Goal: Complete Application Form: Complete application form

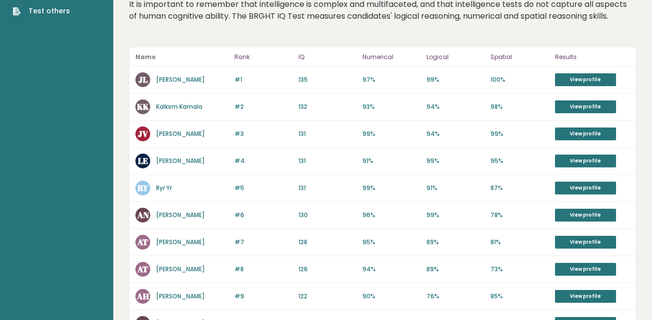
scroll to position [59, 0]
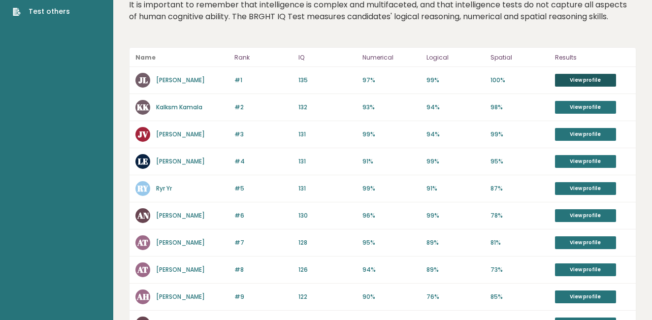
click at [578, 76] on link "View profile" at bounding box center [585, 80] width 61 height 13
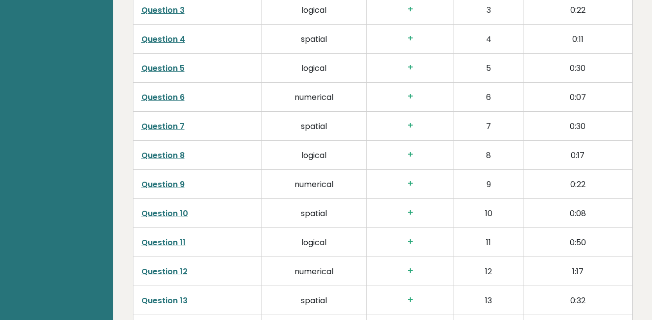
scroll to position [1393, 0]
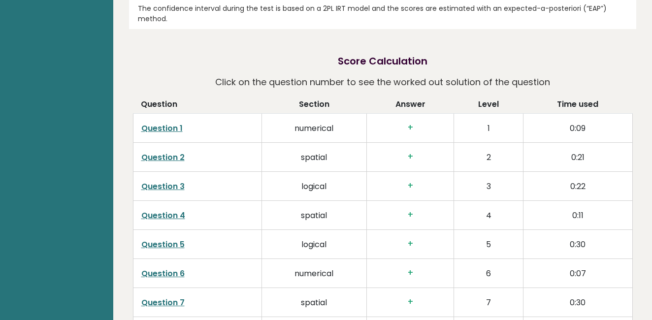
click at [157, 123] on link "Question 1" at bounding box center [161, 128] width 41 height 11
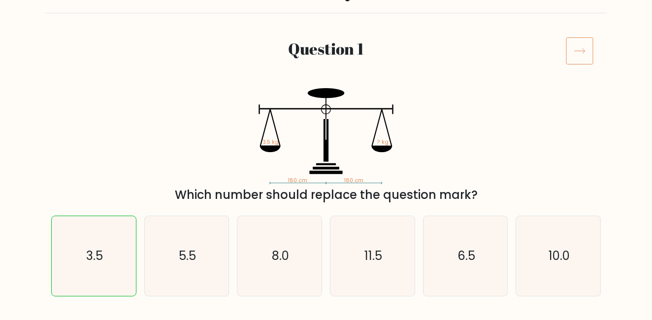
scroll to position [98, 0]
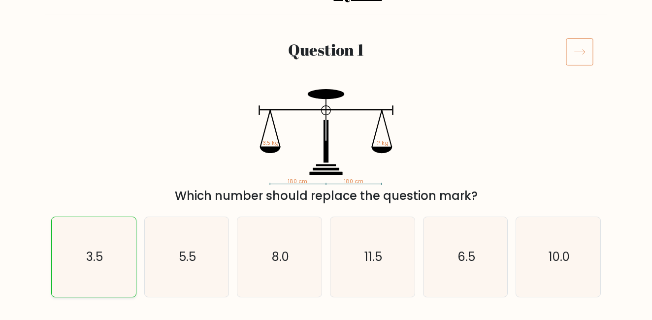
click at [121, 264] on icon "3.5" at bounding box center [94, 257] width 80 height 80
click at [326, 64] on input "a. 3.5" at bounding box center [326, 63] width 0 height 2
radio input "true"
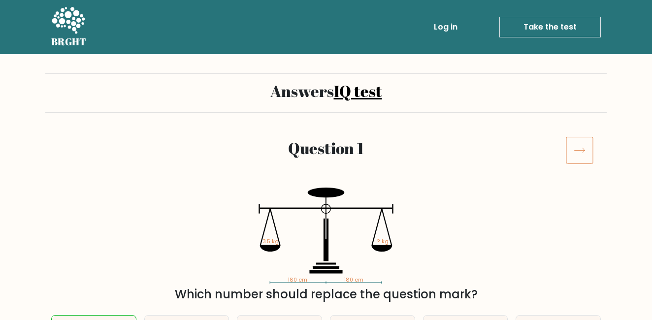
scroll to position [0, 0]
click at [570, 20] on link "Take the test" at bounding box center [549, 27] width 101 height 21
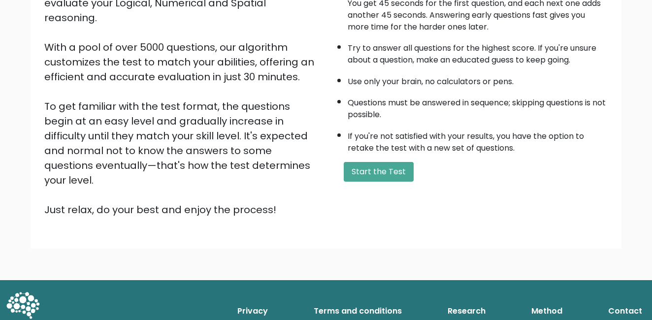
scroll to position [140, 0]
click at [364, 182] on button "Start the Test" at bounding box center [378, 172] width 70 height 20
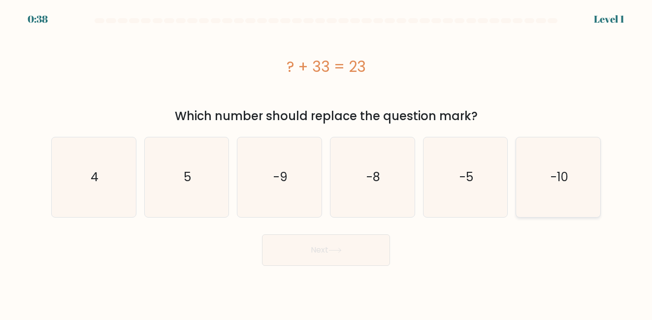
click at [543, 181] on icon "-10" at bounding box center [558, 177] width 80 height 80
click at [326, 162] on input "f. -10" at bounding box center [326, 161] width 0 height 2
radio input "true"
click at [314, 250] on button "Next" at bounding box center [326, 249] width 128 height 31
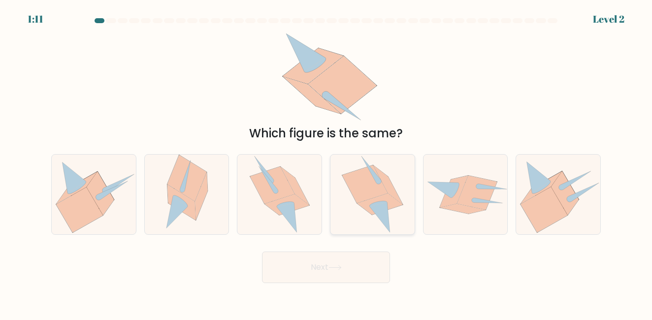
click at [375, 193] on icon at bounding box center [364, 184] width 45 height 38
click at [326, 162] on input "d." at bounding box center [326, 161] width 0 height 2
radio input "true"
click at [338, 268] on icon at bounding box center [335, 267] width 12 height 4
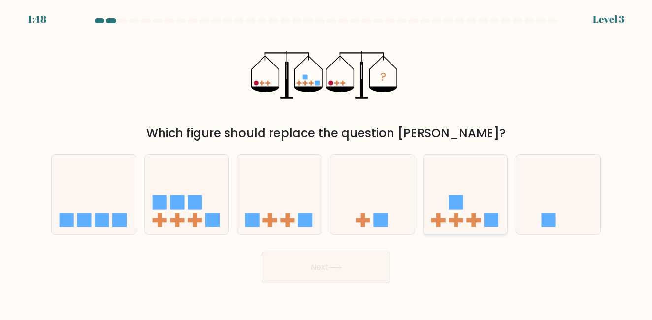
click at [461, 202] on rect at bounding box center [455, 202] width 14 height 14
click at [326, 162] on input "e." at bounding box center [326, 161] width 0 height 2
radio input "true"
click at [351, 267] on button "Next" at bounding box center [326, 266] width 128 height 31
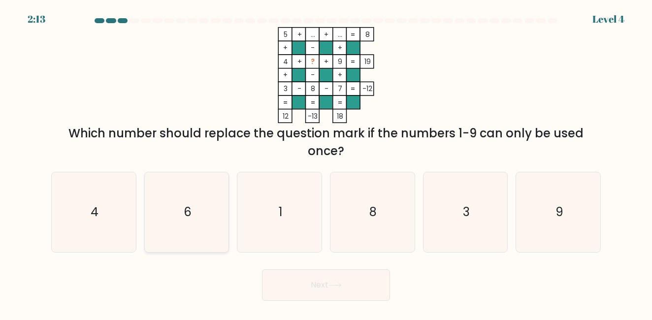
click at [179, 214] on icon "6" at bounding box center [187, 212] width 80 height 80
click at [326, 162] on input "b. 6" at bounding box center [326, 161] width 0 height 2
radio input "true"
click at [280, 286] on button "Next" at bounding box center [326, 284] width 128 height 31
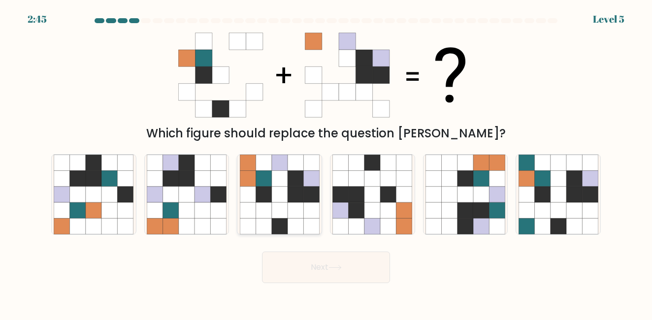
click at [281, 207] on icon at bounding box center [279, 210] width 16 height 16
click at [326, 162] on input "c." at bounding box center [326, 161] width 0 height 2
radio input "true"
click at [327, 272] on button "Next" at bounding box center [326, 266] width 128 height 31
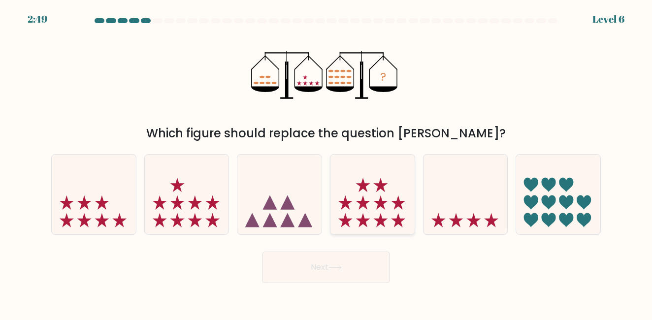
click at [379, 221] on icon at bounding box center [380, 220] width 14 height 14
click at [326, 162] on input "d." at bounding box center [326, 161] width 0 height 2
radio input "true"
click at [363, 271] on button "Next" at bounding box center [326, 266] width 128 height 31
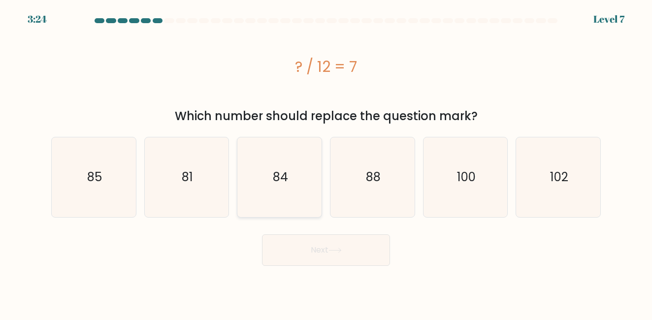
click at [294, 184] on icon "84" at bounding box center [280, 177] width 80 height 80
click at [326, 162] on input "c. 84" at bounding box center [326, 161] width 0 height 2
radio input "true"
click at [293, 252] on button "Next" at bounding box center [326, 249] width 128 height 31
click at [329, 246] on button "Next" at bounding box center [326, 249] width 128 height 31
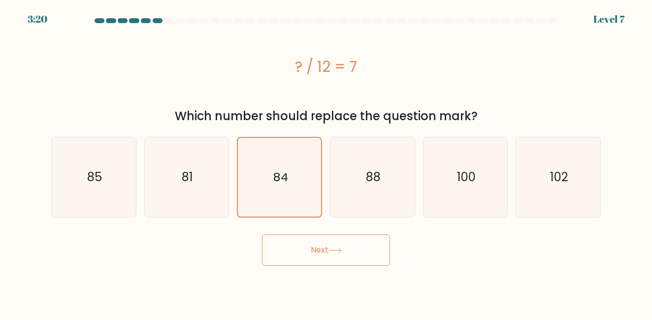
click at [334, 248] on icon at bounding box center [334, 250] width 13 height 5
click at [330, 258] on button "Next" at bounding box center [326, 249] width 128 height 31
click at [315, 242] on button "Next" at bounding box center [326, 249] width 128 height 31
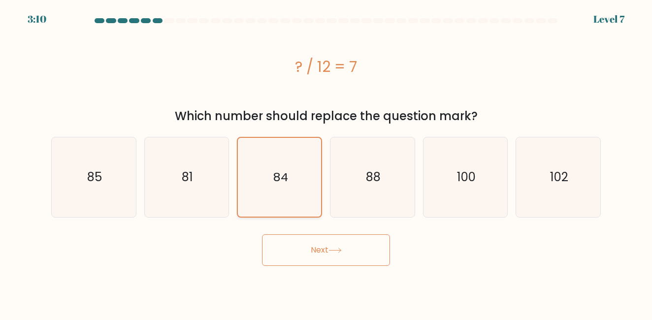
click at [291, 187] on icon "84" at bounding box center [279, 177] width 79 height 79
click at [326, 162] on input "c. 84" at bounding box center [326, 161] width 0 height 2
click at [305, 244] on button "Next" at bounding box center [326, 249] width 128 height 31
click at [342, 241] on button "Next" at bounding box center [326, 249] width 128 height 31
click at [360, 242] on button "Next" at bounding box center [326, 249] width 128 height 31
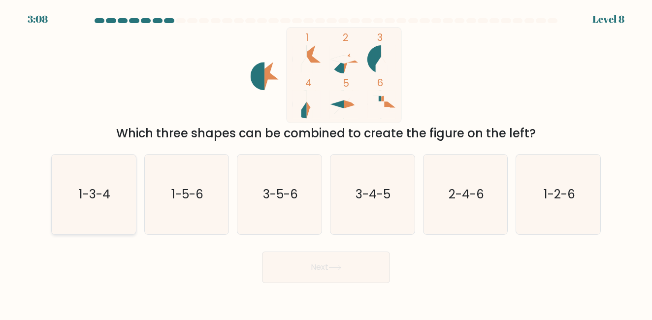
click at [81, 211] on icon "1-3-4" at bounding box center [94, 195] width 80 height 80
click at [326, 162] on input "a. 1-3-4" at bounding box center [326, 161] width 0 height 2
radio input "true"
click at [367, 265] on button "Next" at bounding box center [326, 266] width 128 height 31
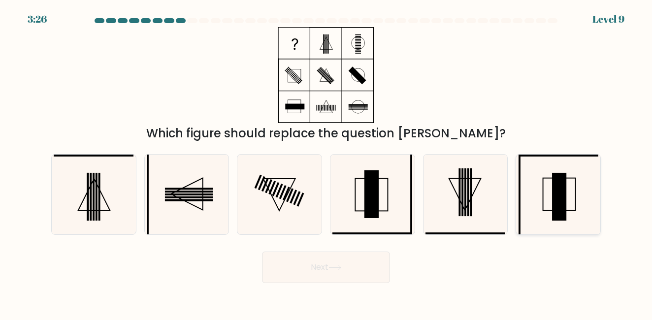
click at [559, 213] on rect at bounding box center [559, 197] width 14 height 48
click at [326, 162] on input "f." at bounding box center [326, 161] width 0 height 2
radio input "true"
click at [342, 264] on button "Next" at bounding box center [326, 266] width 128 height 31
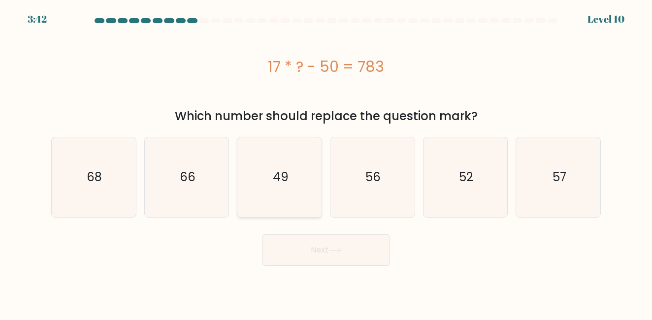
click at [264, 200] on icon "49" at bounding box center [280, 177] width 80 height 80
click at [326, 162] on input "c. 49" at bounding box center [326, 161] width 0 height 2
radio input "true"
click at [287, 247] on button "Next" at bounding box center [326, 249] width 128 height 31
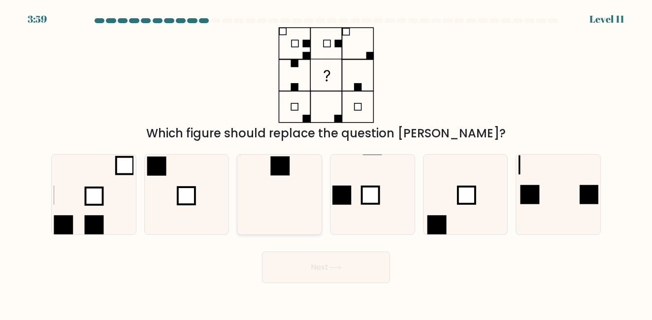
click at [293, 200] on icon at bounding box center [280, 195] width 80 height 80
click at [326, 162] on input "c." at bounding box center [326, 161] width 0 height 2
radio input "true"
click at [295, 270] on button "Next" at bounding box center [326, 266] width 128 height 31
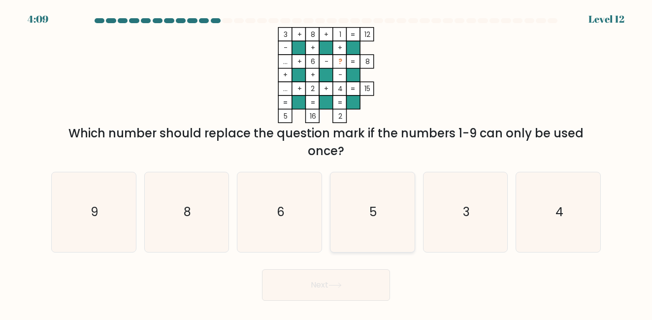
click at [358, 230] on icon "5" at bounding box center [372, 212] width 80 height 80
click at [326, 162] on input "d. 5" at bounding box center [326, 161] width 0 height 2
radio input "true"
click at [355, 280] on button "Next" at bounding box center [326, 284] width 128 height 31
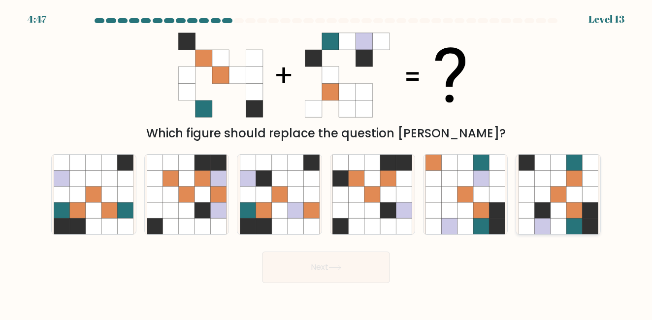
click at [581, 188] on icon at bounding box center [574, 195] width 16 height 16
click at [326, 162] on input "f." at bounding box center [326, 161] width 0 height 2
radio input "true"
click at [360, 280] on button "Next" at bounding box center [326, 266] width 128 height 31
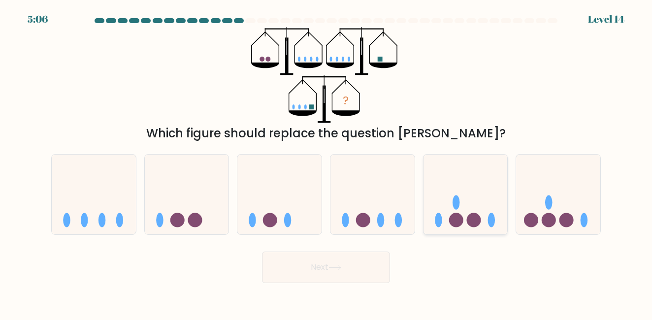
click at [467, 207] on icon at bounding box center [465, 194] width 84 height 69
click at [326, 162] on input "e." at bounding box center [326, 161] width 0 height 2
radio input "true"
click at [361, 265] on button "Next" at bounding box center [326, 266] width 128 height 31
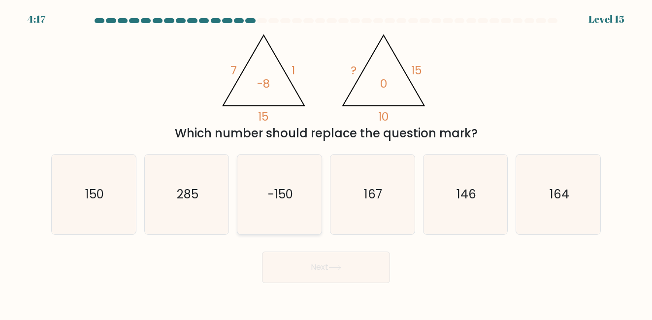
click at [309, 167] on icon "-150" at bounding box center [280, 195] width 80 height 80
click at [326, 162] on input "c. -150" at bounding box center [326, 161] width 0 height 2
radio input "true"
click at [322, 260] on button "Next" at bounding box center [326, 266] width 128 height 31
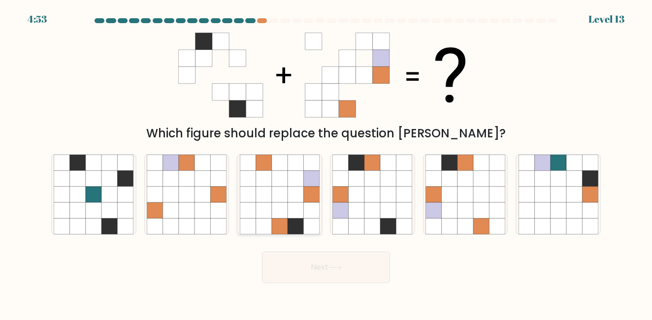
click at [293, 184] on icon at bounding box center [295, 179] width 16 height 16
click at [326, 162] on input "c." at bounding box center [326, 161] width 0 height 2
radio input "true"
click at [335, 280] on button "Next" at bounding box center [326, 266] width 128 height 31
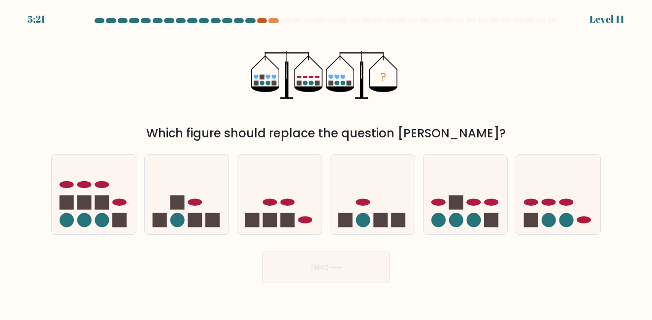
click at [260, 18] on div at bounding box center [262, 20] width 10 height 5
click at [276, 21] on div at bounding box center [273, 20] width 10 height 5
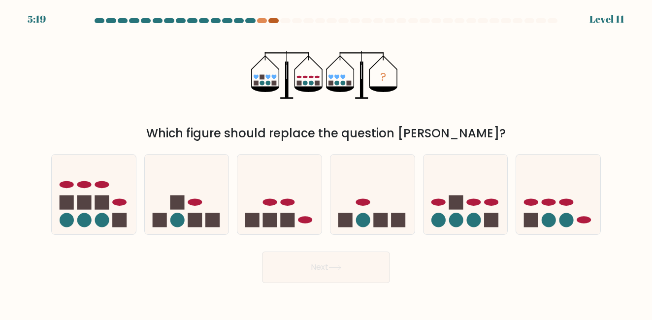
click at [276, 21] on div at bounding box center [273, 20] width 10 height 5
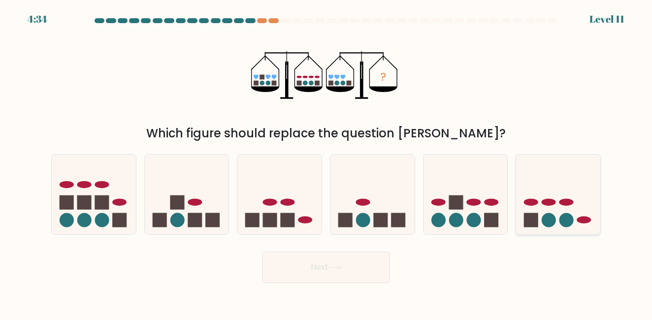
click at [528, 213] on rect at bounding box center [531, 220] width 14 height 14
click at [326, 162] on input "f." at bounding box center [326, 161] width 0 height 2
radio input "true"
click at [353, 272] on button "Next" at bounding box center [326, 266] width 128 height 31
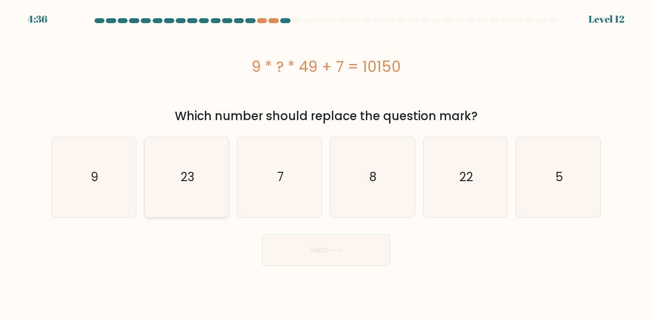
click at [202, 195] on icon "23" at bounding box center [187, 177] width 80 height 80
click at [326, 162] on input "b. 23" at bounding box center [326, 161] width 0 height 2
radio input "true"
click at [292, 251] on button "Next" at bounding box center [326, 249] width 128 height 31
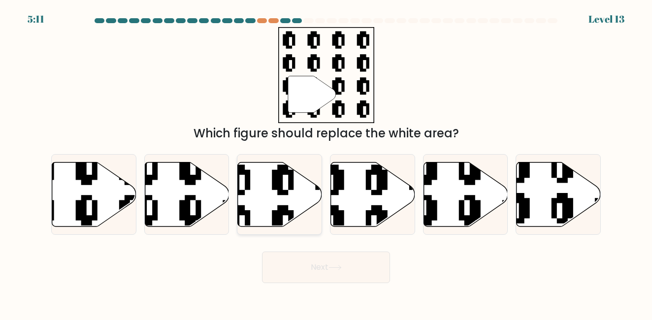
click at [284, 189] on icon at bounding box center [280, 194] width 84 height 64
click at [326, 162] on input "c." at bounding box center [326, 161] width 0 height 2
radio input "true"
click at [308, 260] on button "Next" at bounding box center [326, 266] width 128 height 31
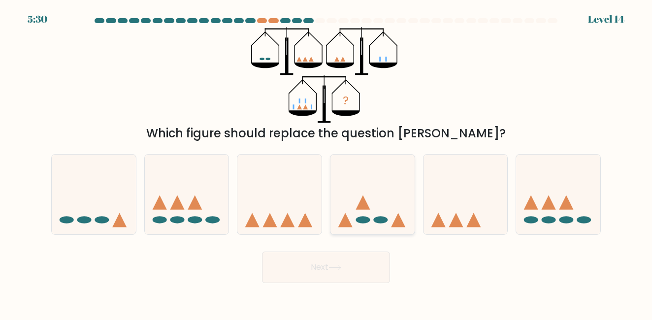
click at [347, 187] on icon at bounding box center [372, 194] width 84 height 69
click at [326, 162] on input "d." at bounding box center [326, 161] width 0 height 2
radio input "true"
click at [348, 272] on button "Next" at bounding box center [326, 266] width 128 height 31
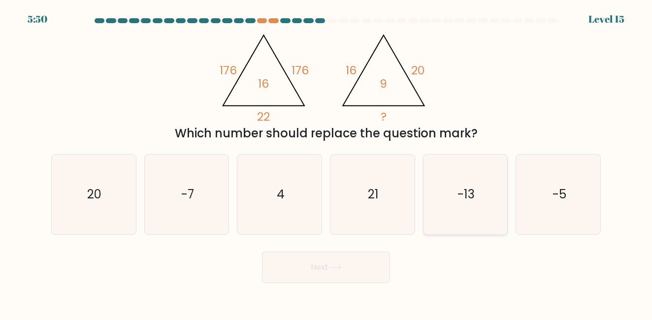
click at [450, 221] on icon "-13" at bounding box center [465, 195] width 80 height 80
click at [326, 162] on input "e. -13" at bounding box center [326, 161] width 0 height 2
radio input "true"
click at [378, 260] on button "Next" at bounding box center [326, 266] width 128 height 31
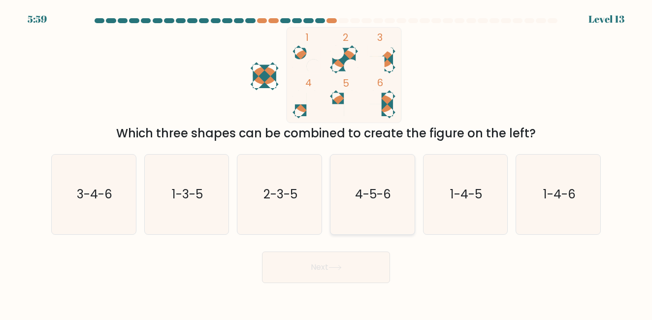
click at [400, 182] on icon "4-5-6" at bounding box center [372, 195] width 80 height 80
click at [326, 162] on input "d. 4-5-6" at bounding box center [326, 161] width 0 height 2
radio input "true"
click at [297, 265] on button "Next" at bounding box center [326, 266] width 128 height 31
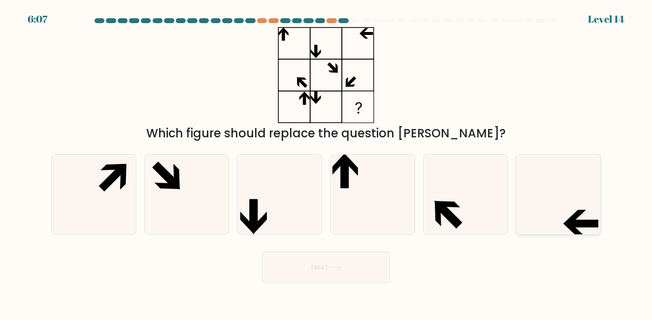
click at [554, 229] on icon at bounding box center [558, 195] width 80 height 80
click at [326, 162] on input "f." at bounding box center [326, 161] width 0 height 2
radio input "true"
click at [344, 269] on button "Next" at bounding box center [326, 266] width 128 height 31
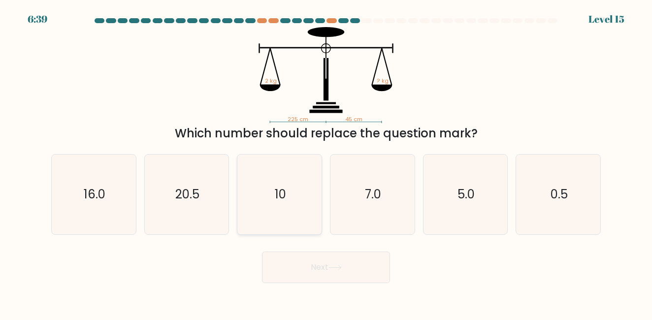
click at [275, 212] on icon "10" at bounding box center [280, 195] width 80 height 80
click at [326, 162] on input "c. 10" at bounding box center [326, 161] width 0 height 2
radio input "true"
click at [300, 261] on button "Next" at bounding box center [326, 266] width 128 height 31
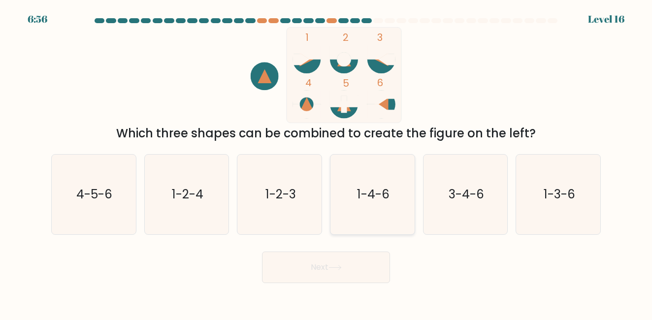
click at [388, 211] on icon "1-4-6" at bounding box center [372, 195] width 80 height 80
click at [326, 162] on input "d. 1-4-6" at bounding box center [326, 161] width 0 height 2
radio input "true"
click at [559, 213] on icon "1-3-6" at bounding box center [558, 195] width 80 height 80
click at [326, 162] on input "f. 1-3-6" at bounding box center [326, 161] width 0 height 2
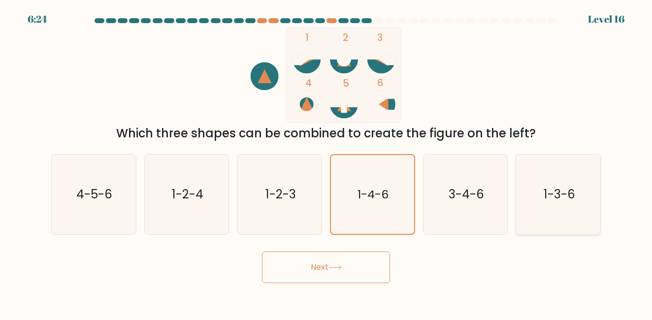
radio input "true"
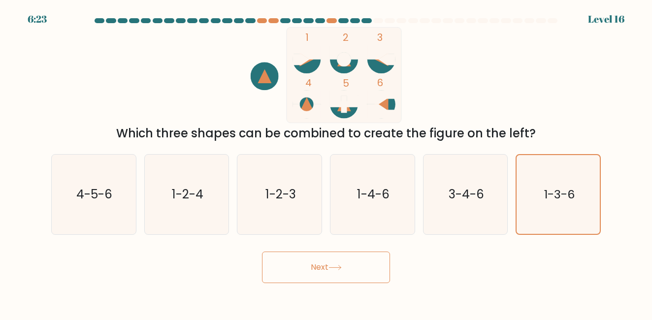
click at [334, 279] on button "Next" at bounding box center [326, 266] width 128 height 31
